Goal: Information Seeking & Learning: Find specific fact

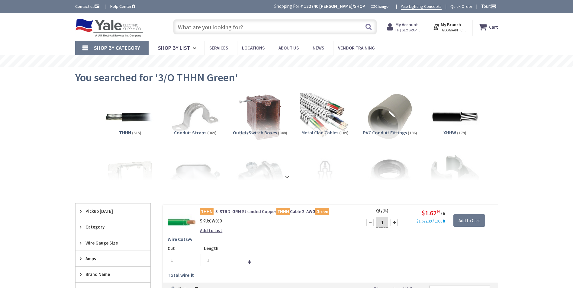
click at [224, 31] on input "text" at bounding box center [275, 26] width 204 height 15
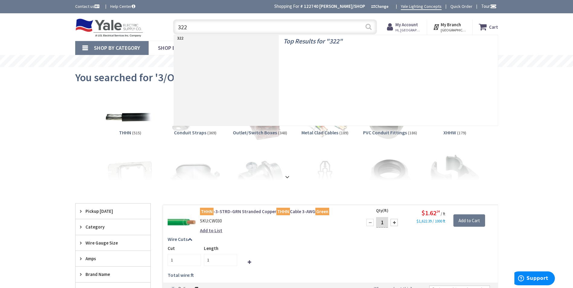
type input "322"
drag, startPoint x: 366, startPoint y: 26, endPoint x: 270, endPoint y: 1, distance: 99.2
click at [366, 26] on button "Search" at bounding box center [368, 27] width 8 height 14
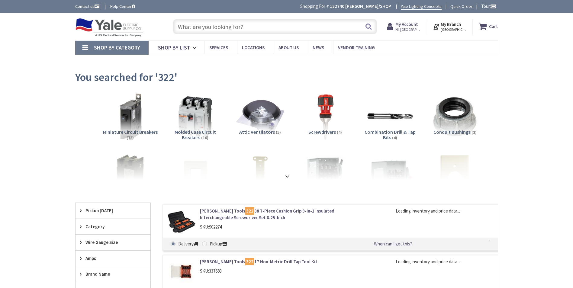
type input "[GEOGRAPHIC_DATA], [STREET_ADDRESS]"
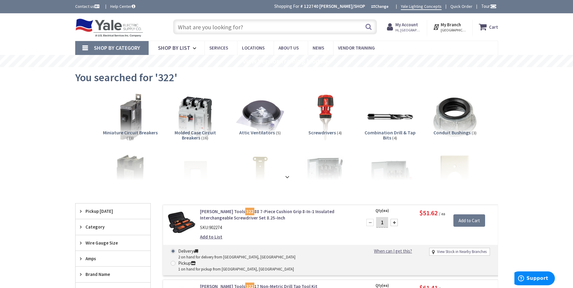
click at [232, 25] on input "text" at bounding box center [275, 26] width 204 height 15
paste input "442"
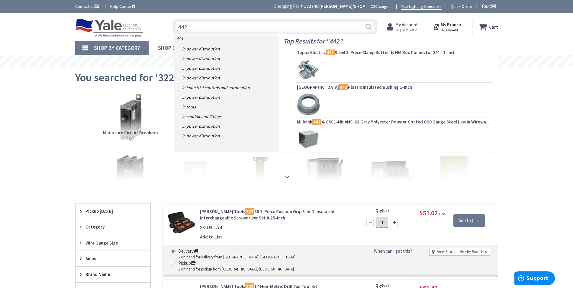
type input "442"
click at [368, 27] on button "Search" at bounding box center [368, 27] width 8 height 14
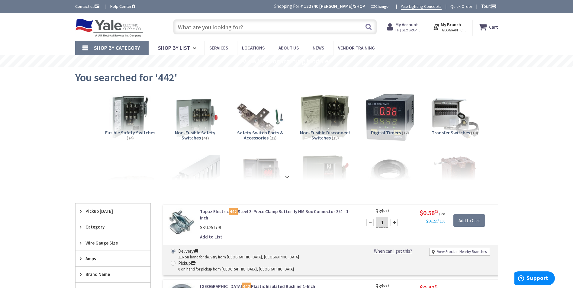
click at [222, 29] on input "text" at bounding box center [275, 26] width 204 height 15
paste input "40720J"
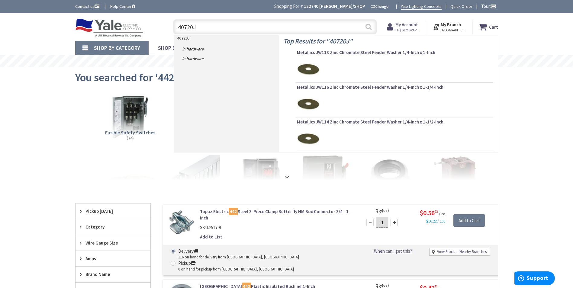
type input "40720J"
click at [369, 28] on button "Search" at bounding box center [368, 27] width 8 height 14
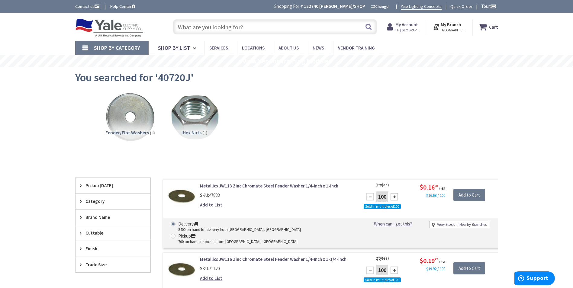
click at [219, 28] on input "text" at bounding box center [275, 26] width 204 height 15
paste input "401233"
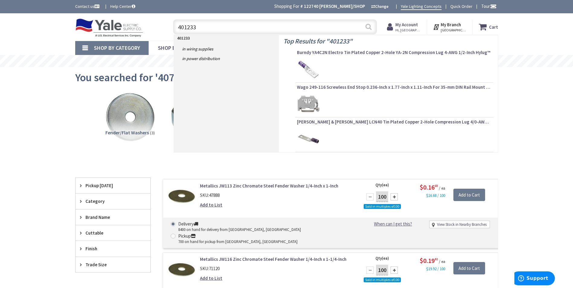
type input "401233"
click at [367, 26] on button "Search" at bounding box center [368, 27] width 8 height 14
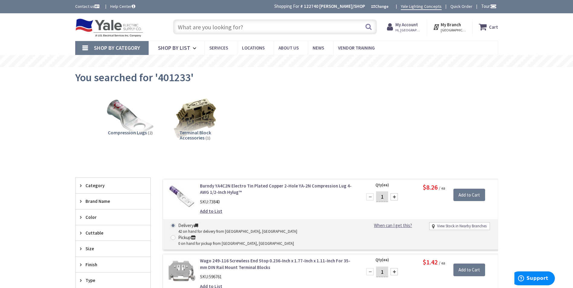
click at [247, 25] on input "text" at bounding box center [275, 26] width 204 height 15
paste input "240008"
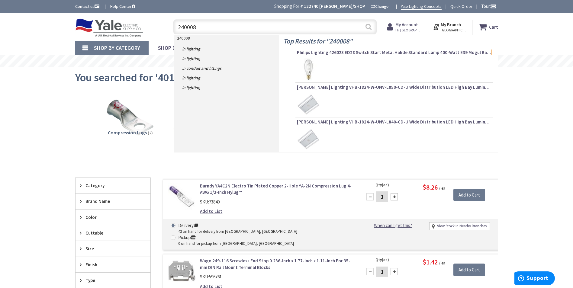
type input "240008"
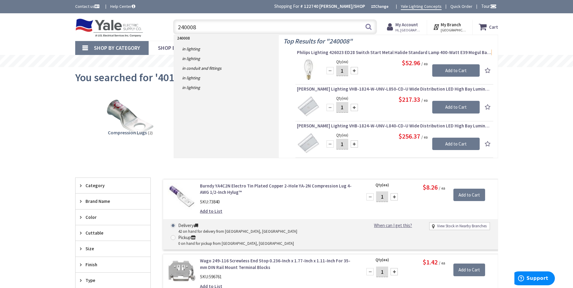
drag, startPoint x: 370, startPoint y: 26, endPoint x: 296, endPoint y: 5, distance: 76.5
click at [370, 26] on button "Search" at bounding box center [368, 27] width 8 height 14
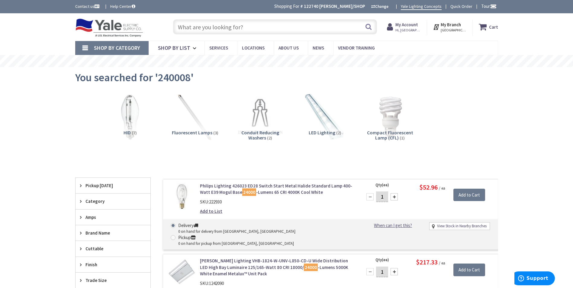
click at [237, 24] on input "text" at bounding box center [275, 26] width 204 height 15
paste input "1/4 in Threaded rod"
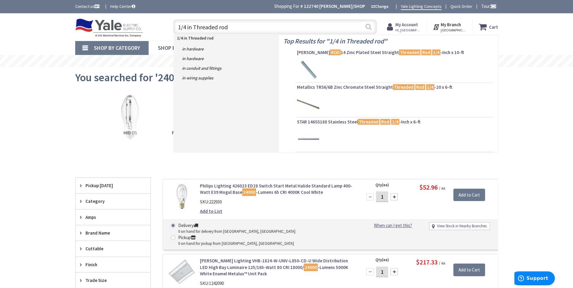
type input "1/4 in Threaded rod"
click at [368, 26] on button "Search" at bounding box center [368, 27] width 8 height 14
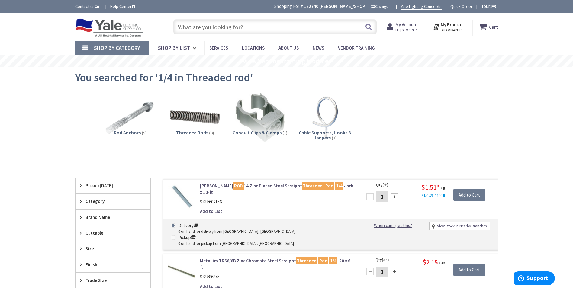
click at [244, 30] on input "text" at bounding box center [275, 26] width 204 height 15
paste input "165"
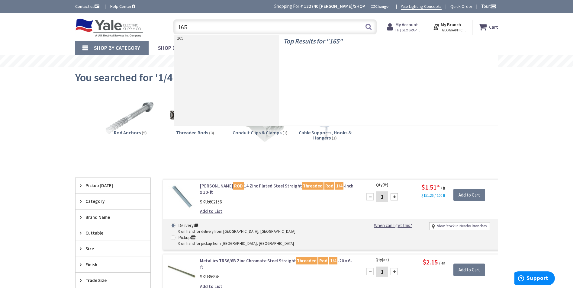
type input "165"
click at [369, 27] on button "Search" at bounding box center [368, 27] width 8 height 14
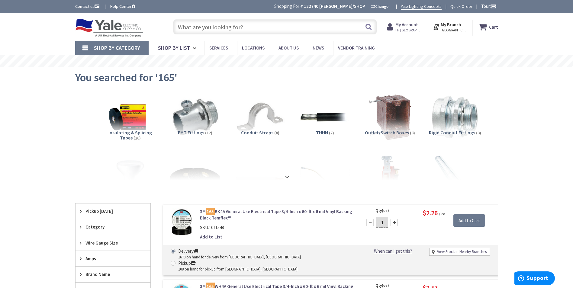
click at [220, 21] on input "text" at bounding box center [275, 26] width 204 height 15
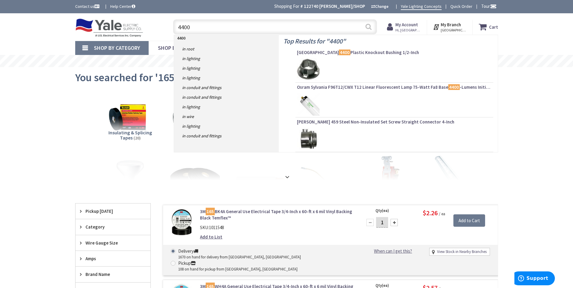
type input "4400"
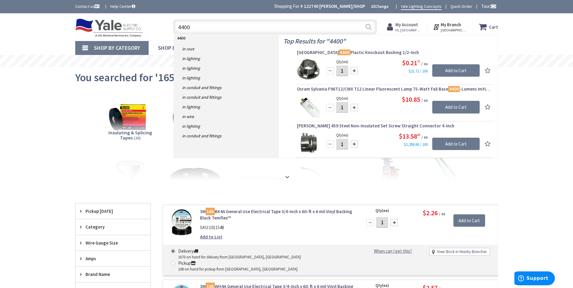
click at [370, 27] on button "Search" at bounding box center [368, 27] width 8 height 14
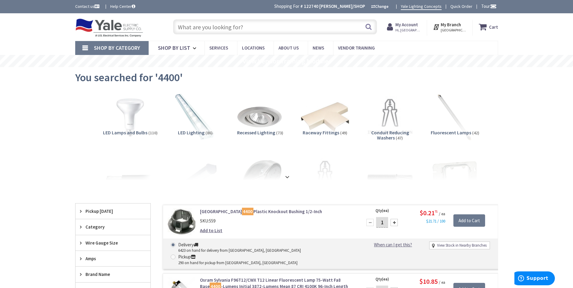
click at [194, 29] on input "text" at bounding box center [275, 26] width 204 height 15
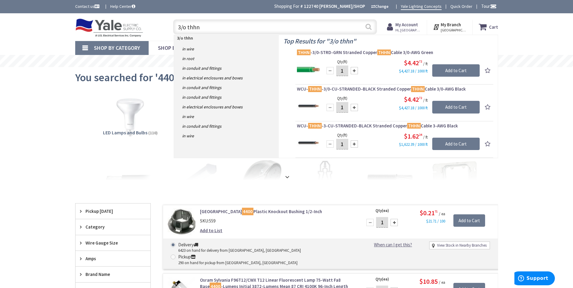
type input "3/o thhn"
click at [366, 28] on button "Search" at bounding box center [368, 27] width 8 height 14
